Goal: Task Accomplishment & Management: Use online tool/utility

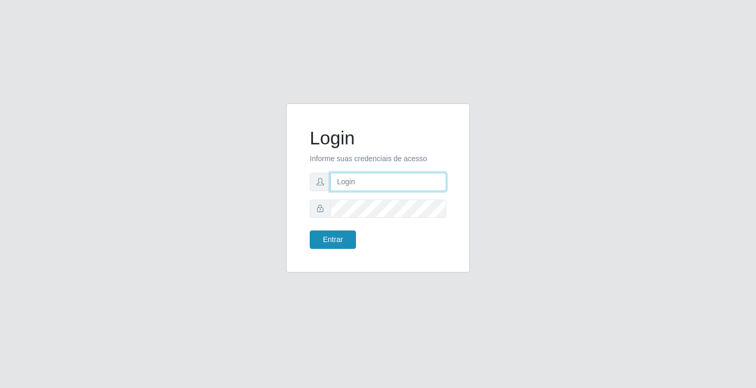
type input "[EMAIL_ADDRESS][DOMAIN_NAME]"
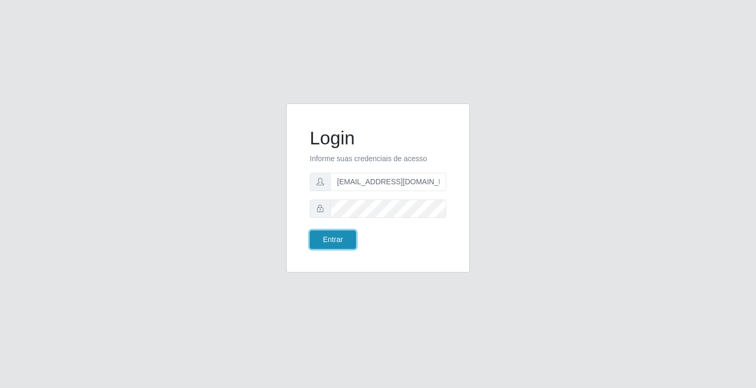
click at [342, 240] on button "Entrar" at bounding box center [333, 239] width 46 height 18
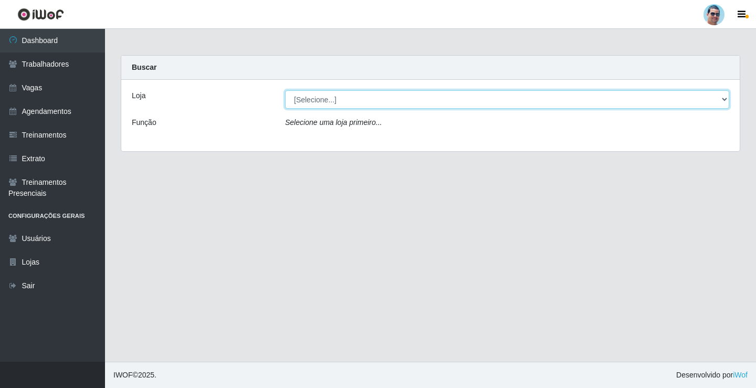
click at [479, 103] on select "[Selecione...] Mercadinho Extrabom" at bounding box center [507, 99] width 444 height 18
select select "175"
click at [285, 90] on select "[Selecione...] Mercadinho Extrabom" at bounding box center [507, 99] width 444 height 18
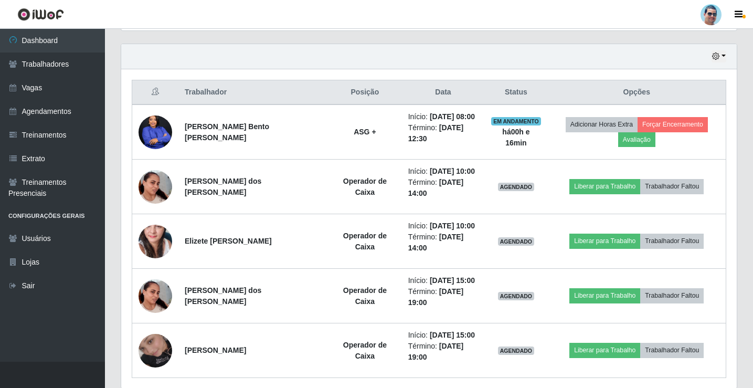
scroll to position [356, 0]
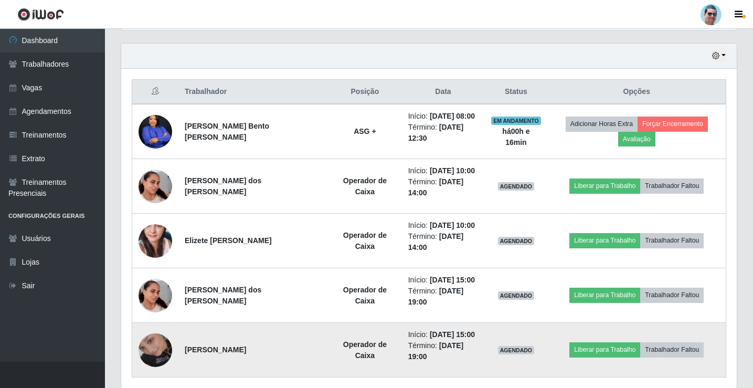
click at [148, 320] on img at bounding box center [156, 350] width 34 height 60
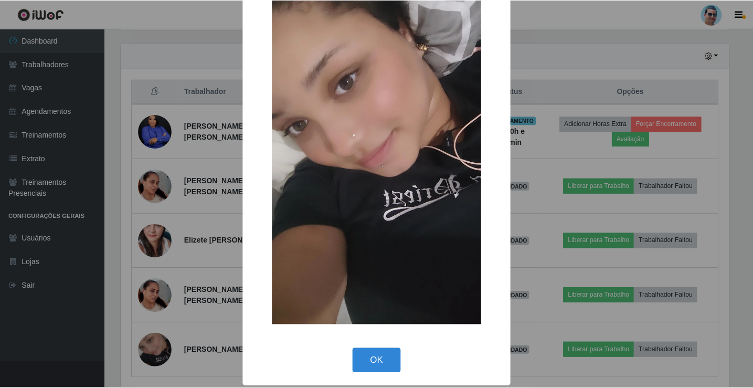
scroll to position [77, 0]
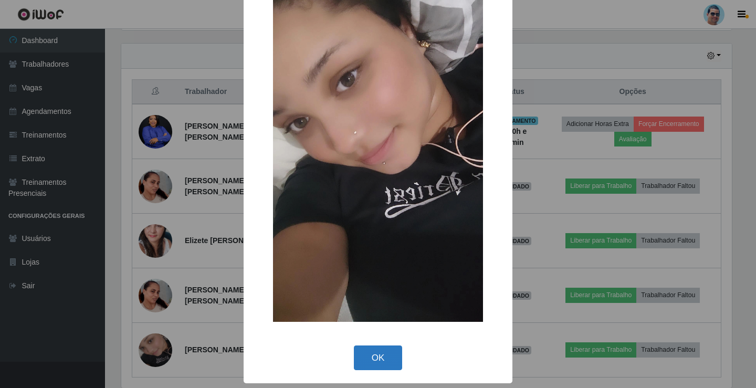
click at [367, 357] on button "OK" at bounding box center [378, 357] width 49 height 25
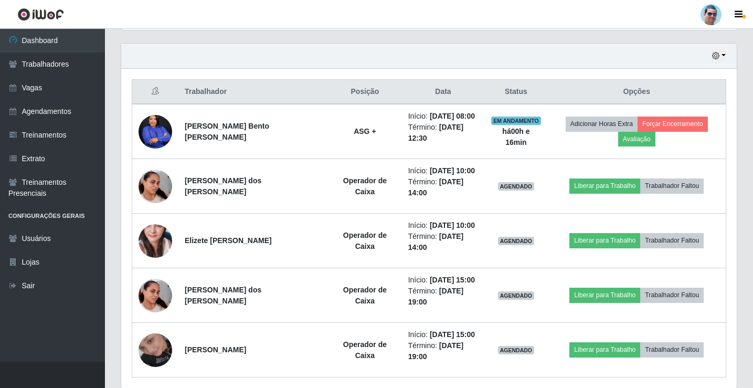
scroll to position [218, 616]
